Goal: Information Seeking & Learning: Learn about a topic

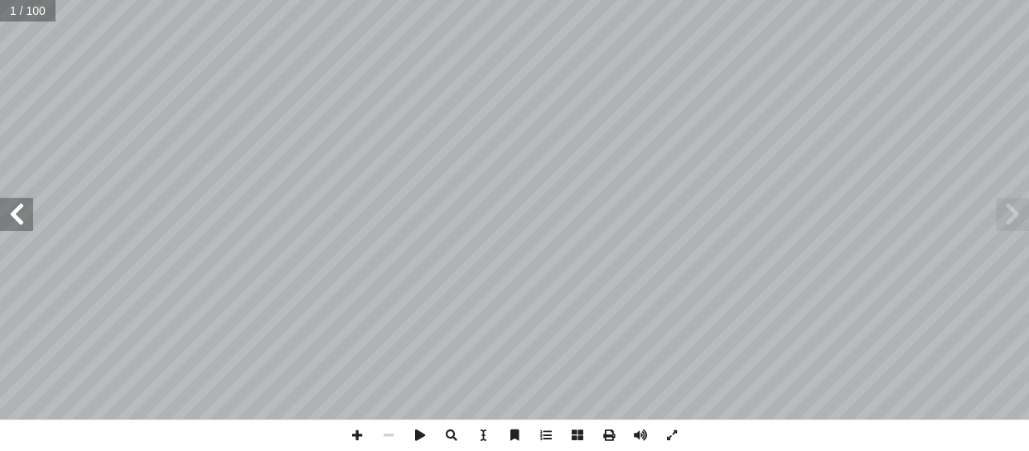
click at [19, 224] on span at bounding box center [16, 214] width 33 height 33
click at [22, 214] on span at bounding box center [16, 214] width 33 height 33
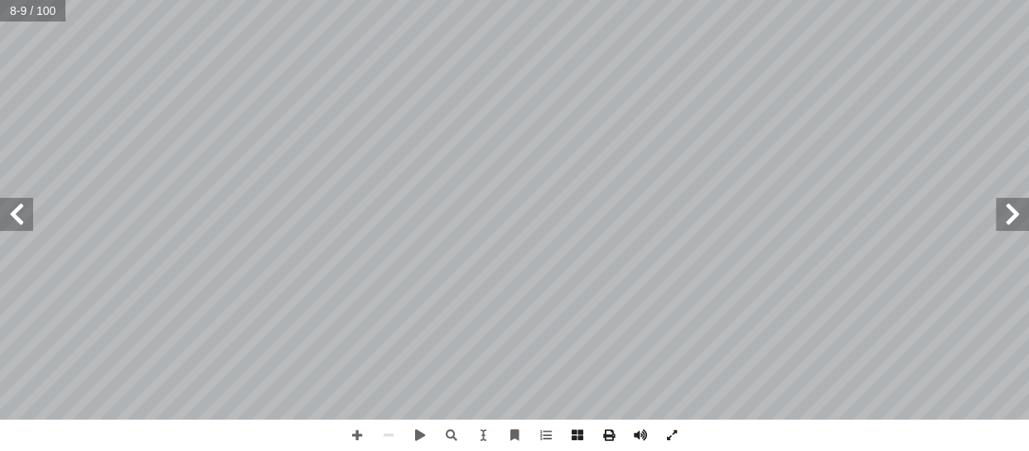
click at [22, 214] on span at bounding box center [16, 214] width 33 height 33
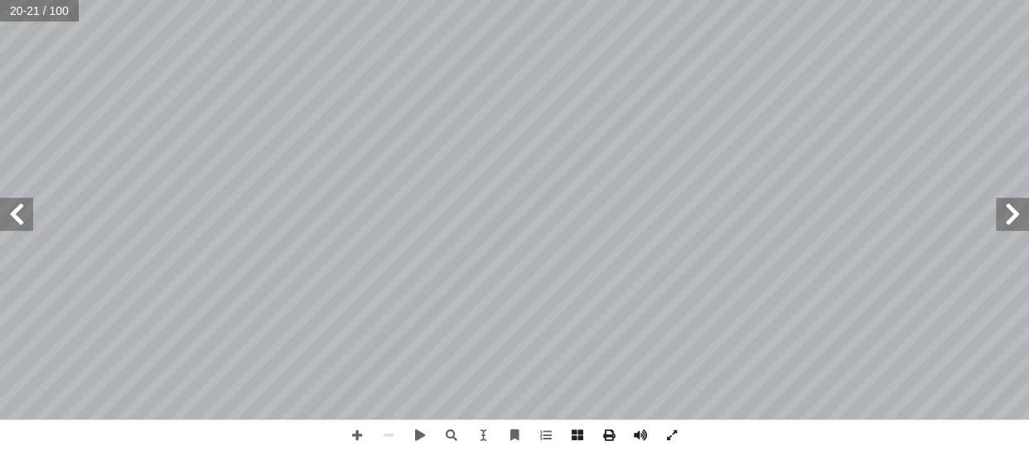
click at [22, 214] on span at bounding box center [16, 214] width 33 height 33
click at [0, 198] on span at bounding box center [16, 214] width 33 height 33
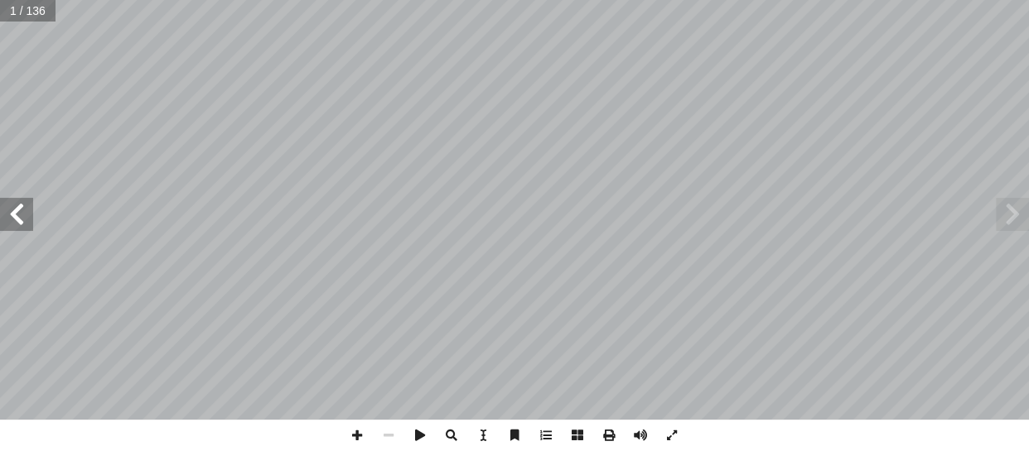
click at [11, 206] on span at bounding box center [16, 214] width 33 height 33
click at [1010, 216] on span at bounding box center [1011, 214] width 33 height 33
click at [12, 212] on span at bounding box center [16, 214] width 33 height 33
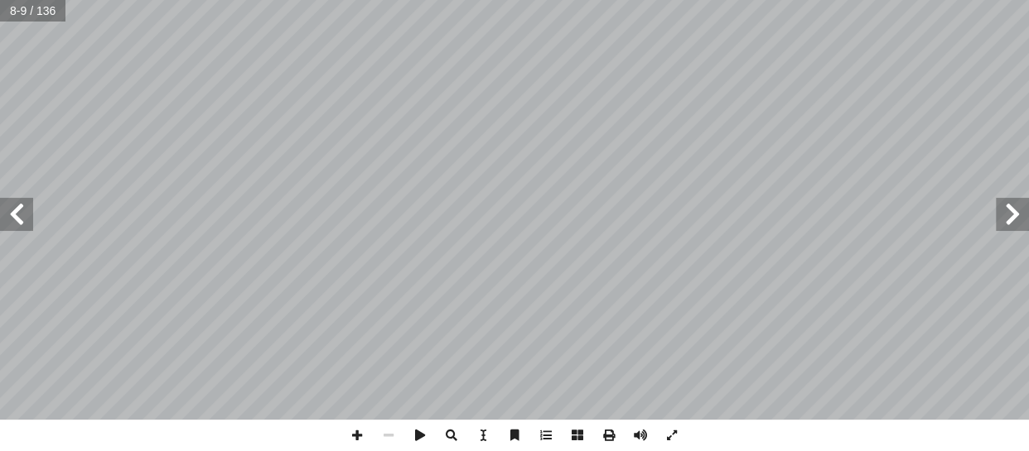
click at [12, 212] on span at bounding box center [16, 214] width 33 height 33
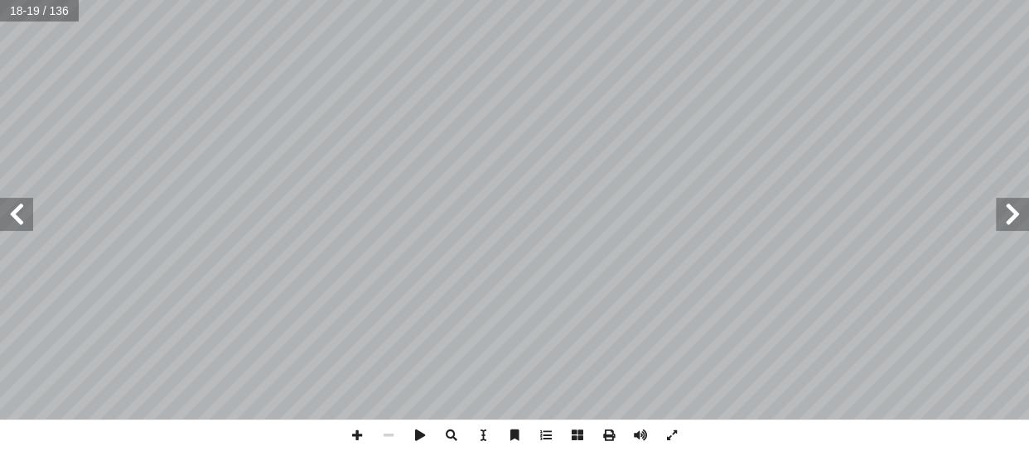
click at [12, 212] on span at bounding box center [16, 214] width 33 height 33
click at [17, 215] on span at bounding box center [16, 214] width 33 height 33
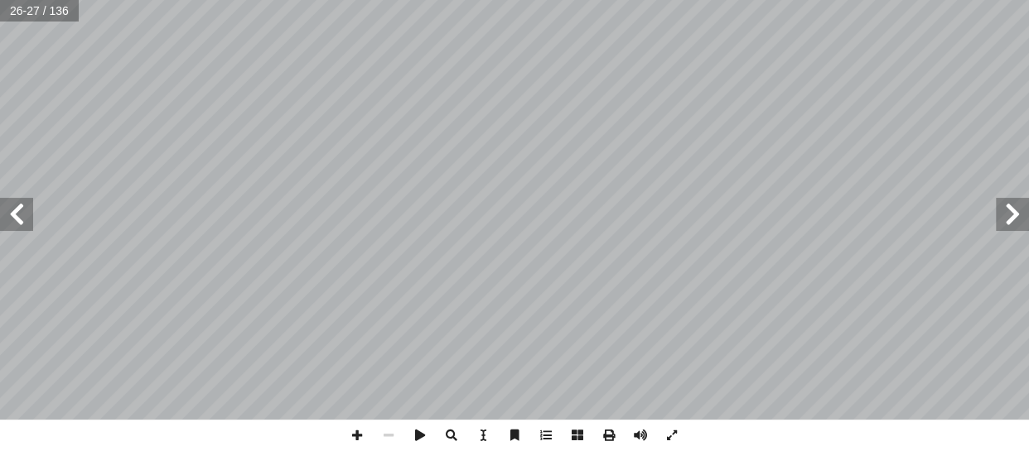
click at [17, 215] on span at bounding box center [16, 214] width 33 height 33
